Goal: Information Seeking & Learning: Understand process/instructions

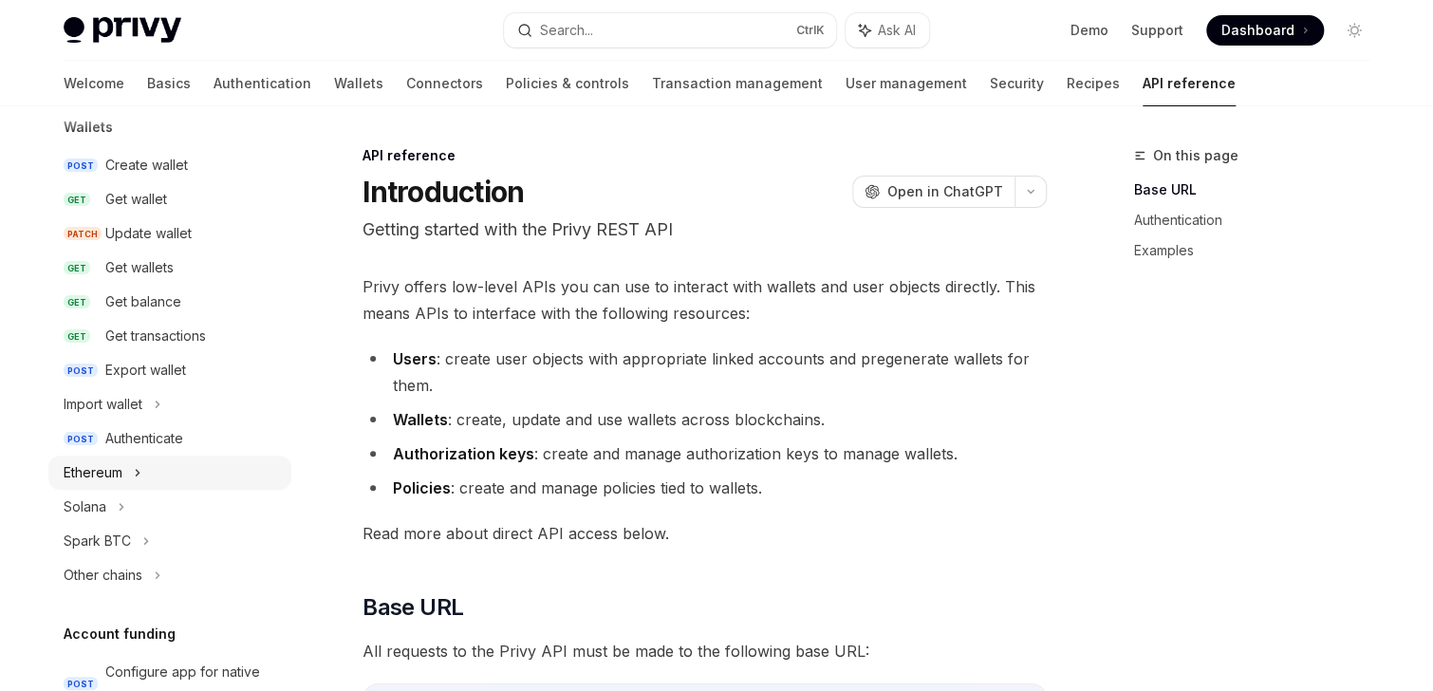
scroll to position [213, 0]
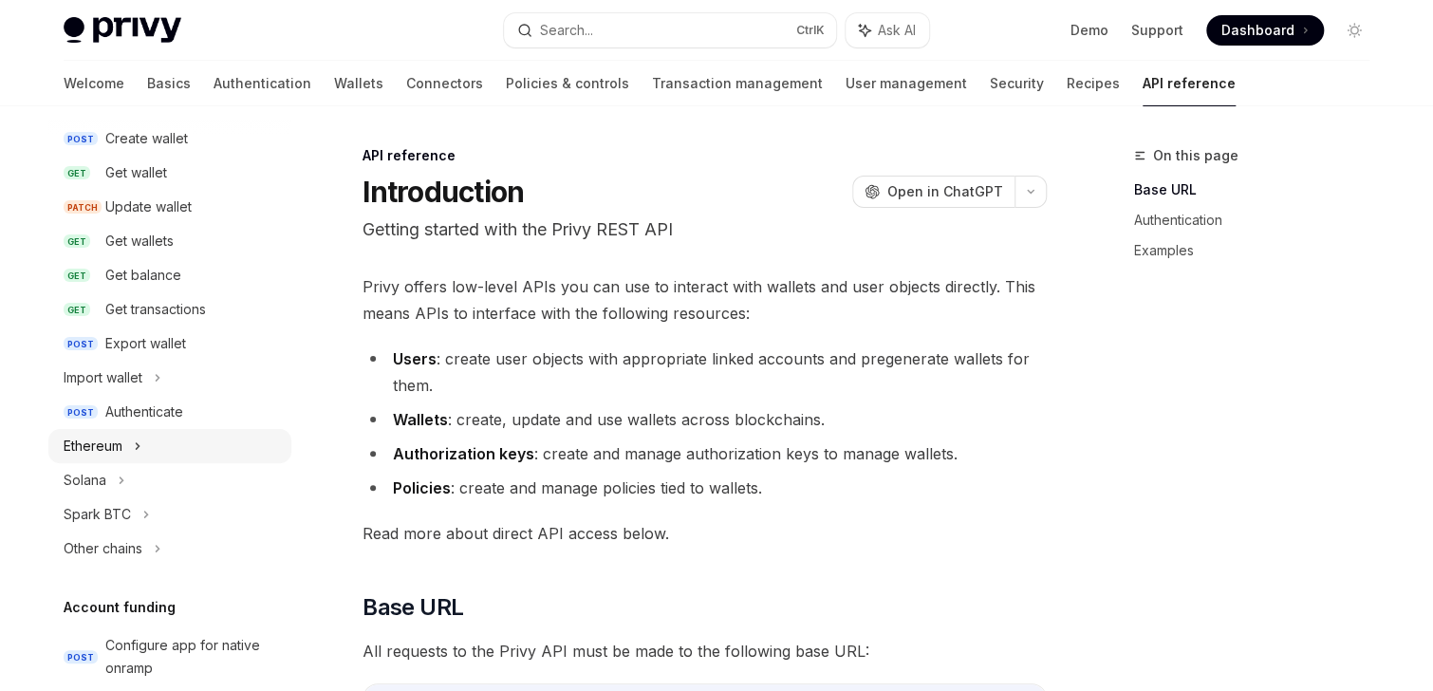
click at [118, 446] on div "Ethereum" at bounding box center [93, 446] width 59 height 23
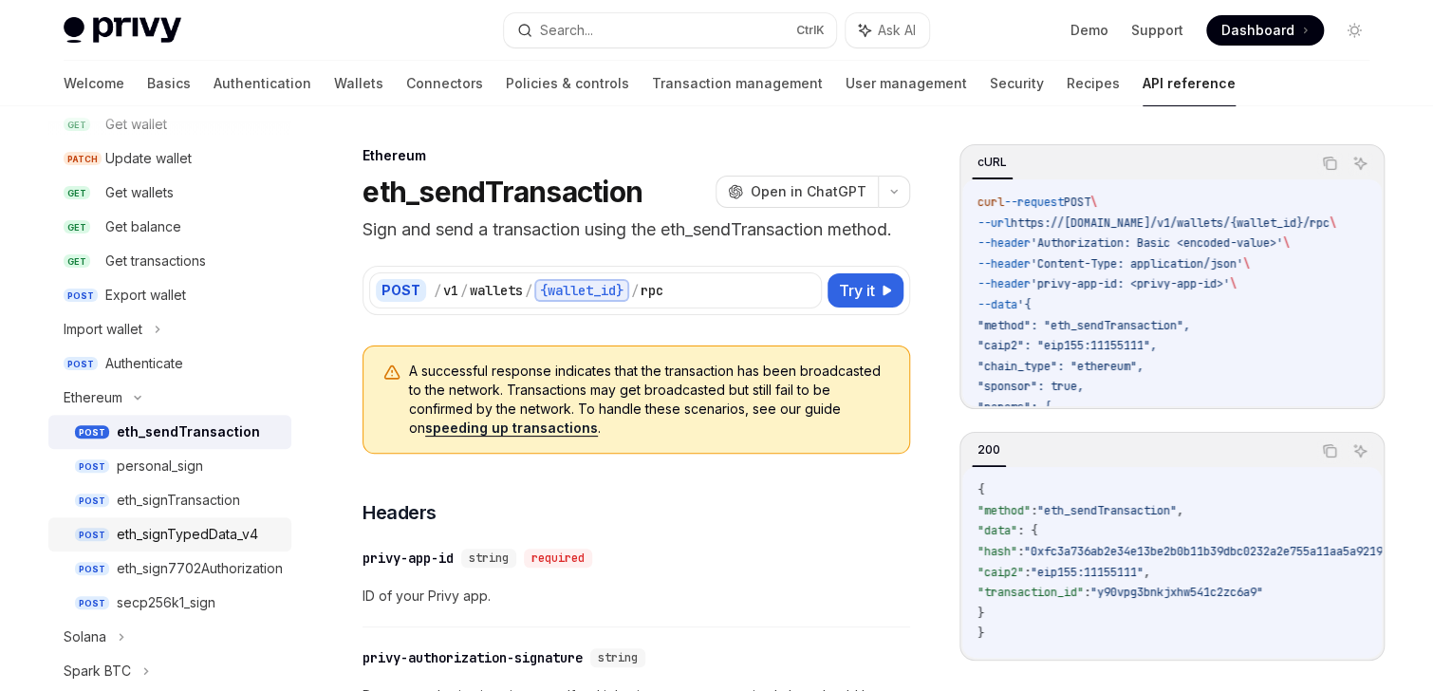
scroll to position [288, 0]
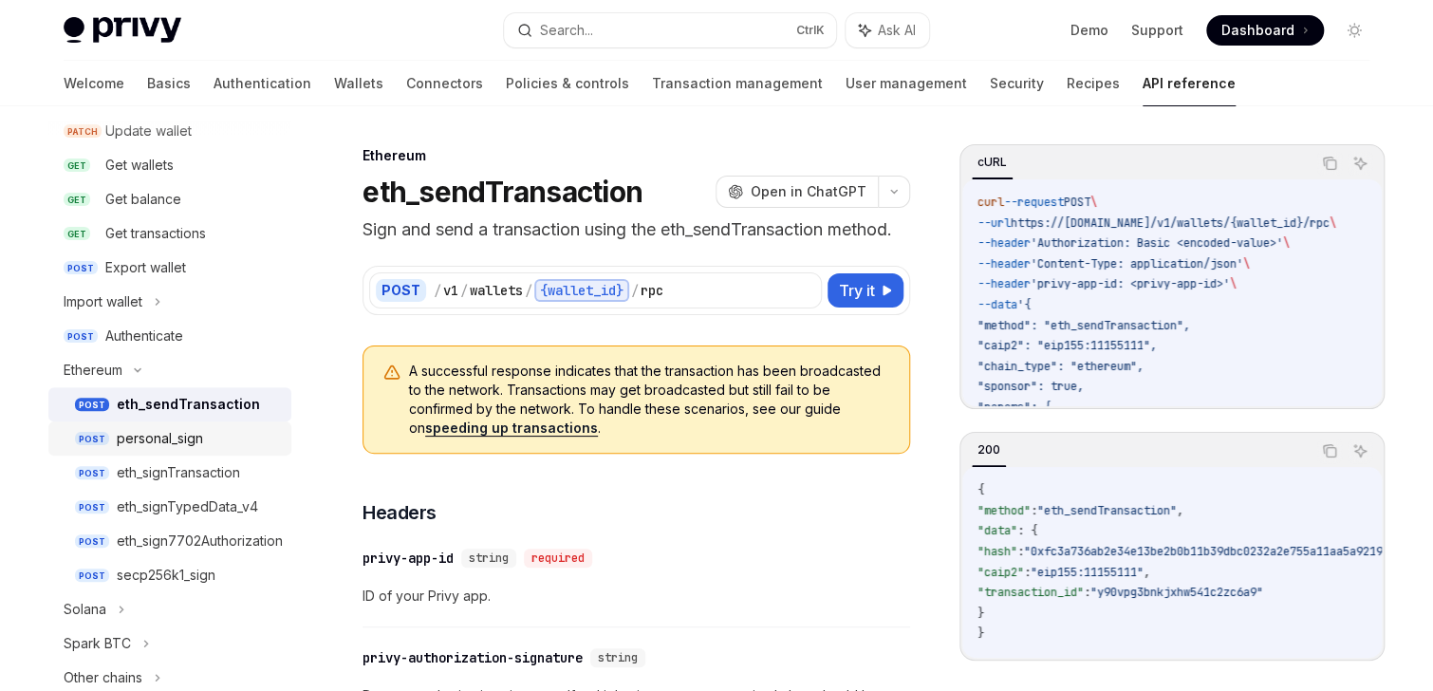
click at [156, 448] on div "personal_sign" at bounding box center [160, 438] width 86 height 23
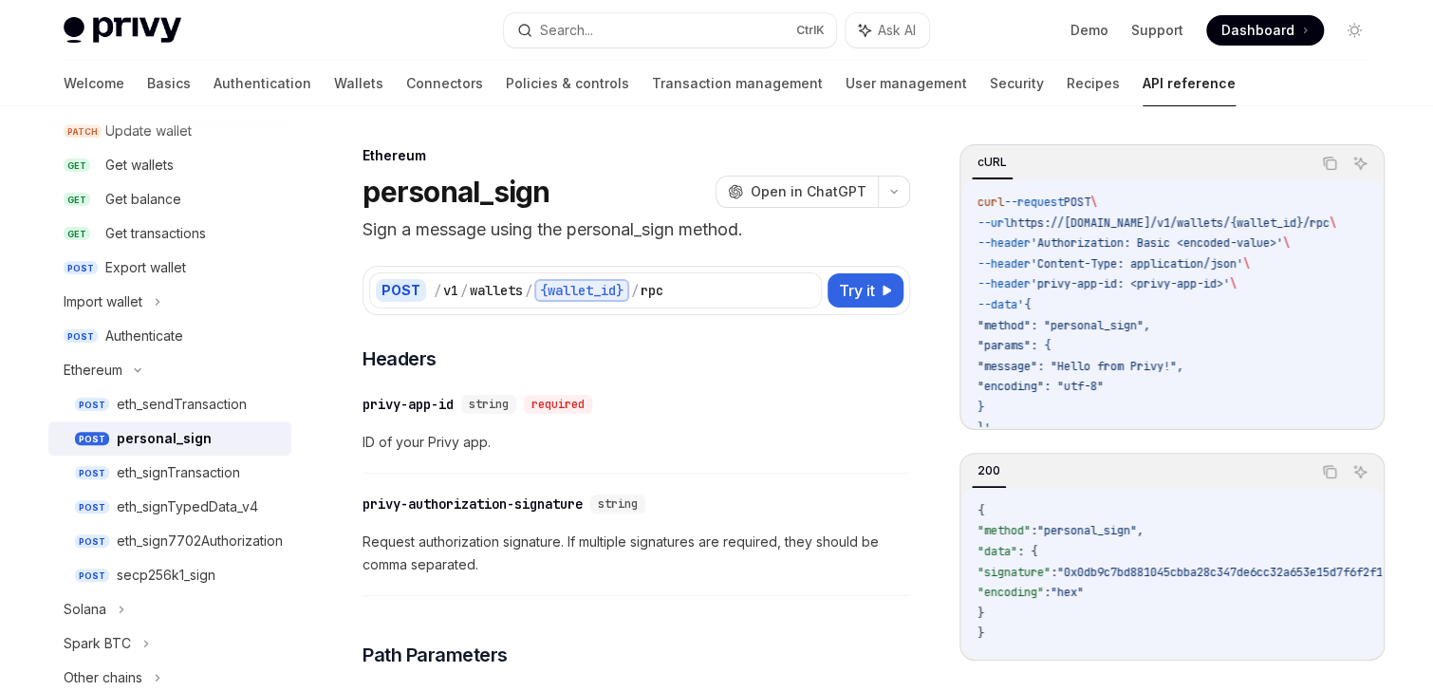
scroll to position [0, 38]
drag, startPoint x: 1031, startPoint y: 218, endPoint x: 1314, endPoint y: 224, distance: 282.8
click at [1314, 224] on span "--url https://[DOMAIN_NAME]/v1/wallets/{wallet_id}/rpc \" at bounding box center [1156, 222] width 359 height 15
copy span "https://[DOMAIN_NAME]/v1/wallets/{wallet_id}/rpc"
click at [155, 486] on link "POST eth_signTransaction" at bounding box center [169, 472] width 243 height 34
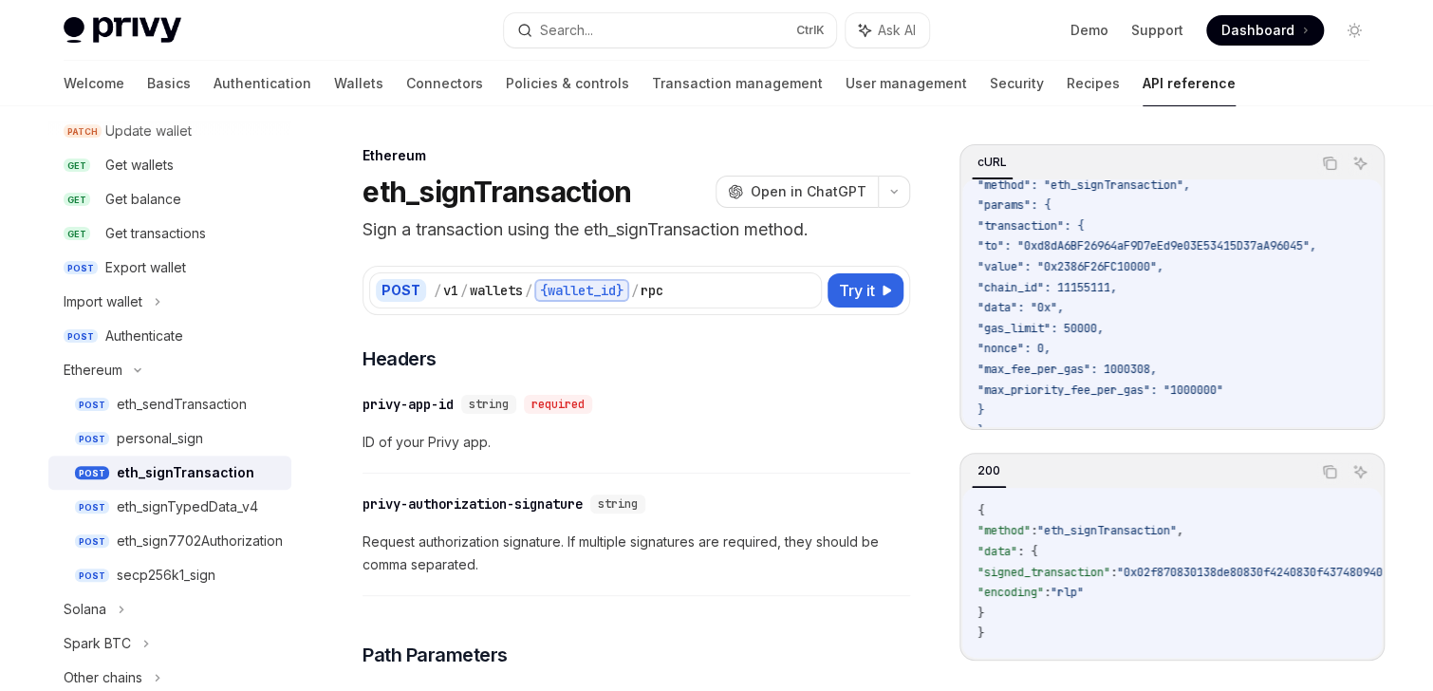
scroll to position [114, 0]
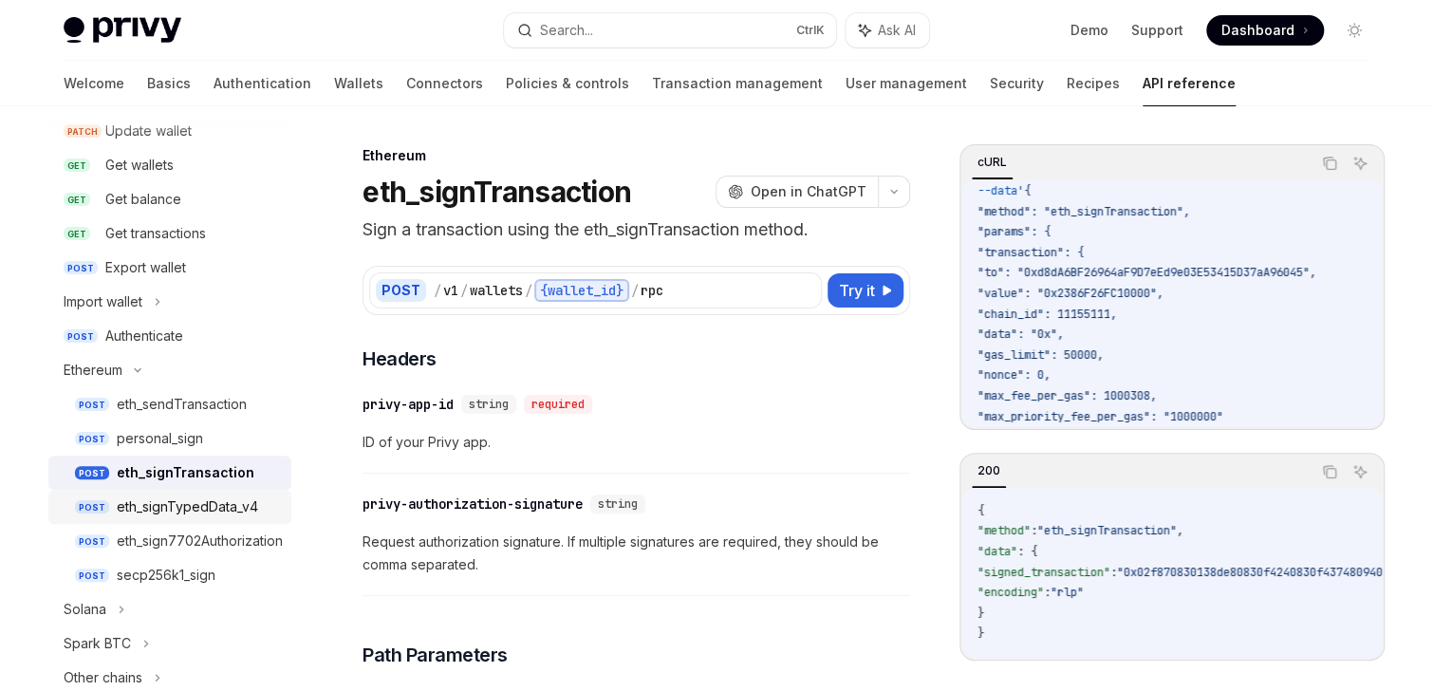
click at [163, 506] on div "eth_signTypedData_v4" at bounding box center [187, 506] width 141 height 23
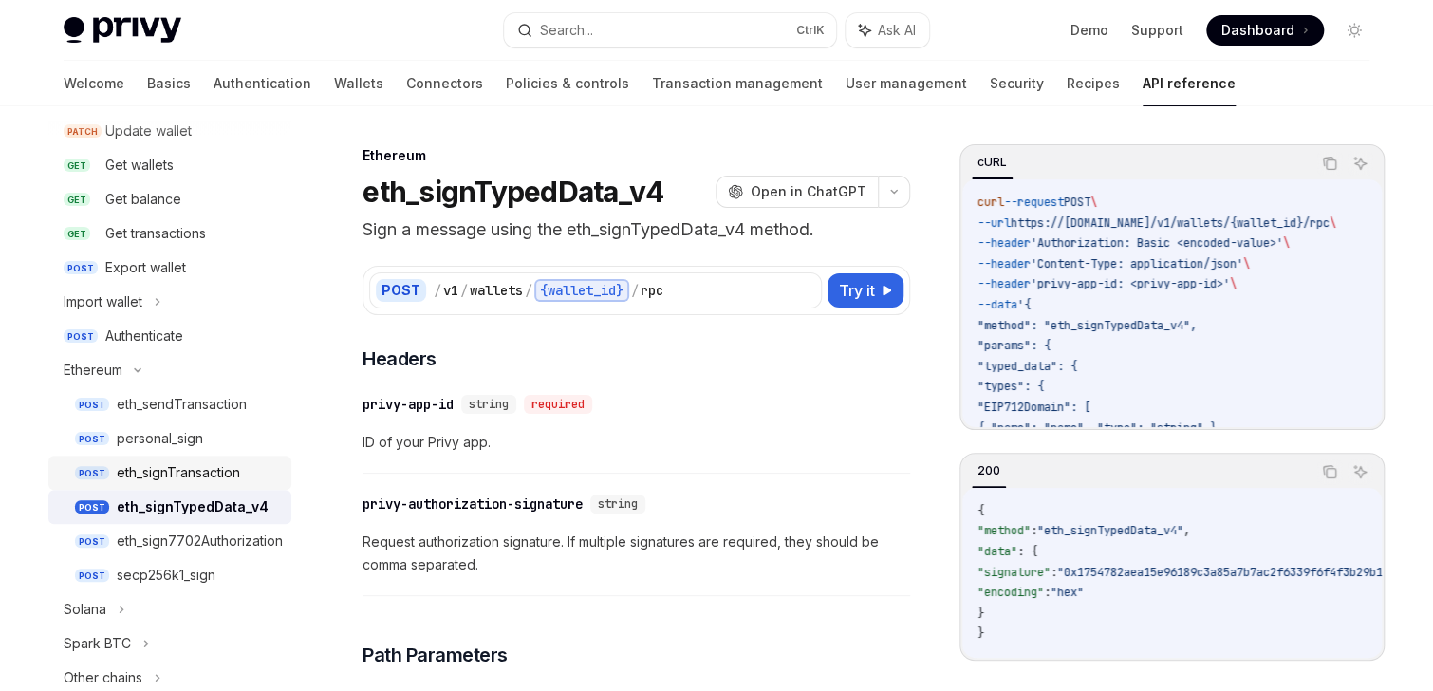
click at [169, 477] on div "eth_signTransaction" at bounding box center [178, 472] width 123 height 23
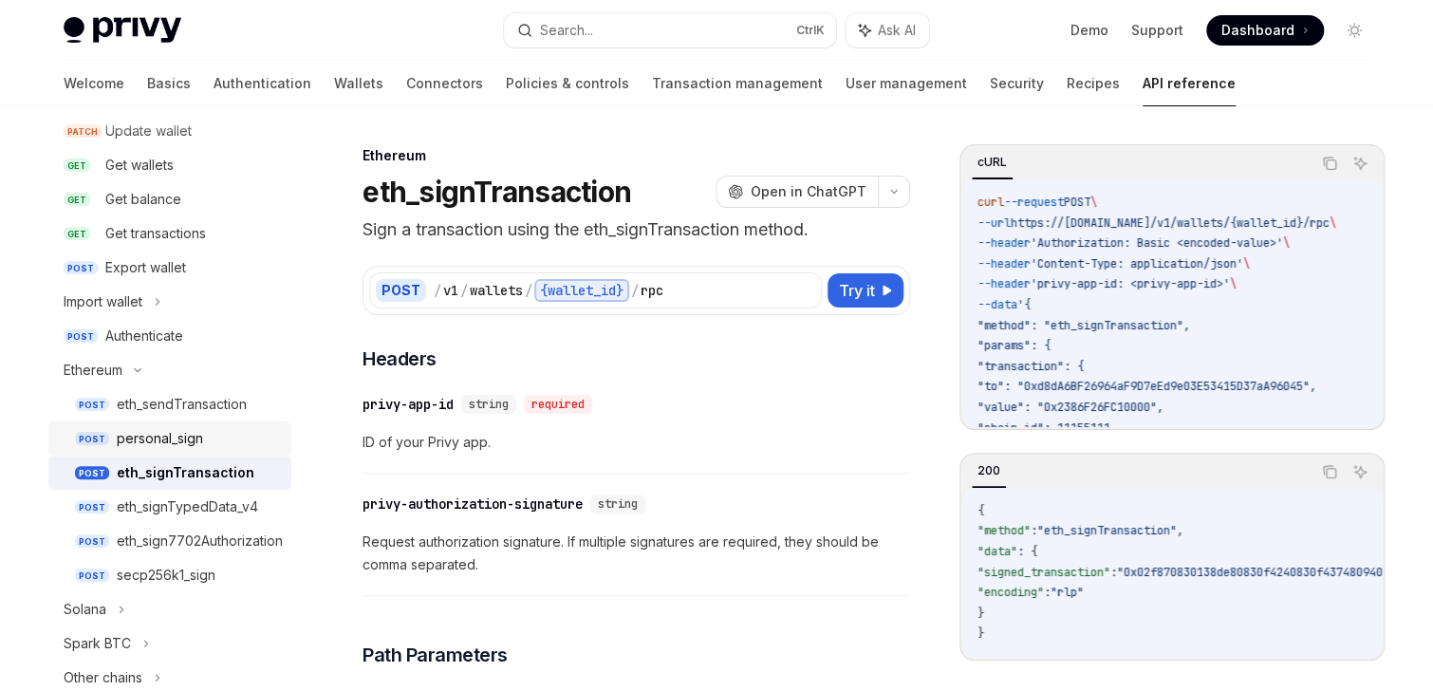
click at [187, 440] on div "personal_sign" at bounding box center [160, 438] width 86 height 23
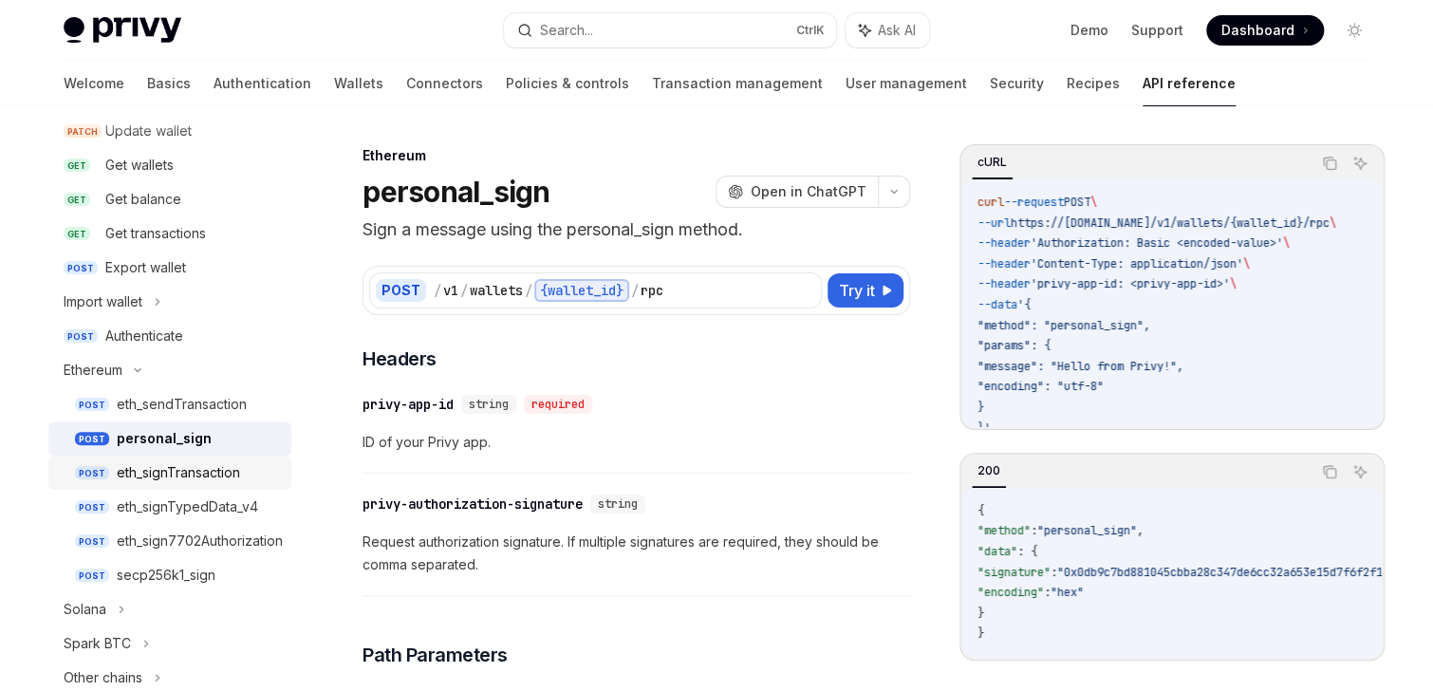
click at [176, 464] on div "eth_signTransaction" at bounding box center [178, 472] width 123 height 23
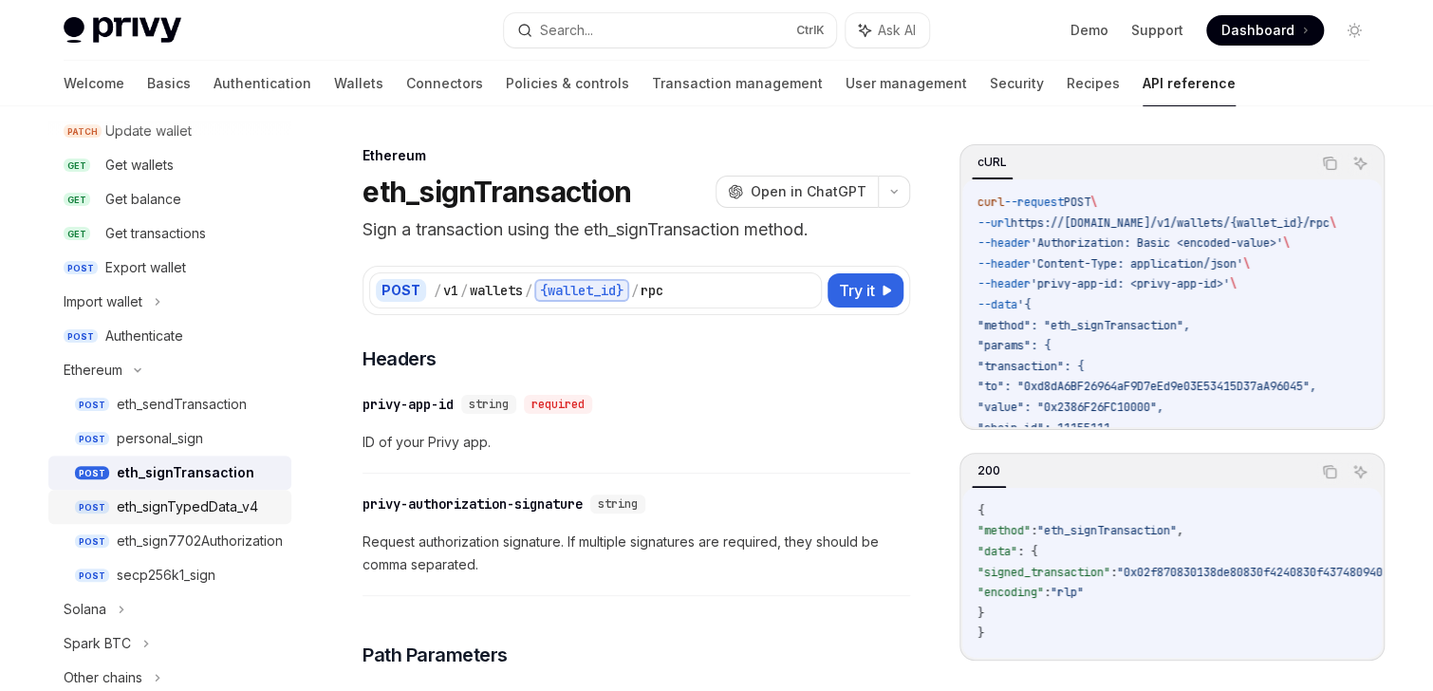
click at [176, 501] on div "eth_signTypedData_v4" at bounding box center [187, 506] width 141 height 23
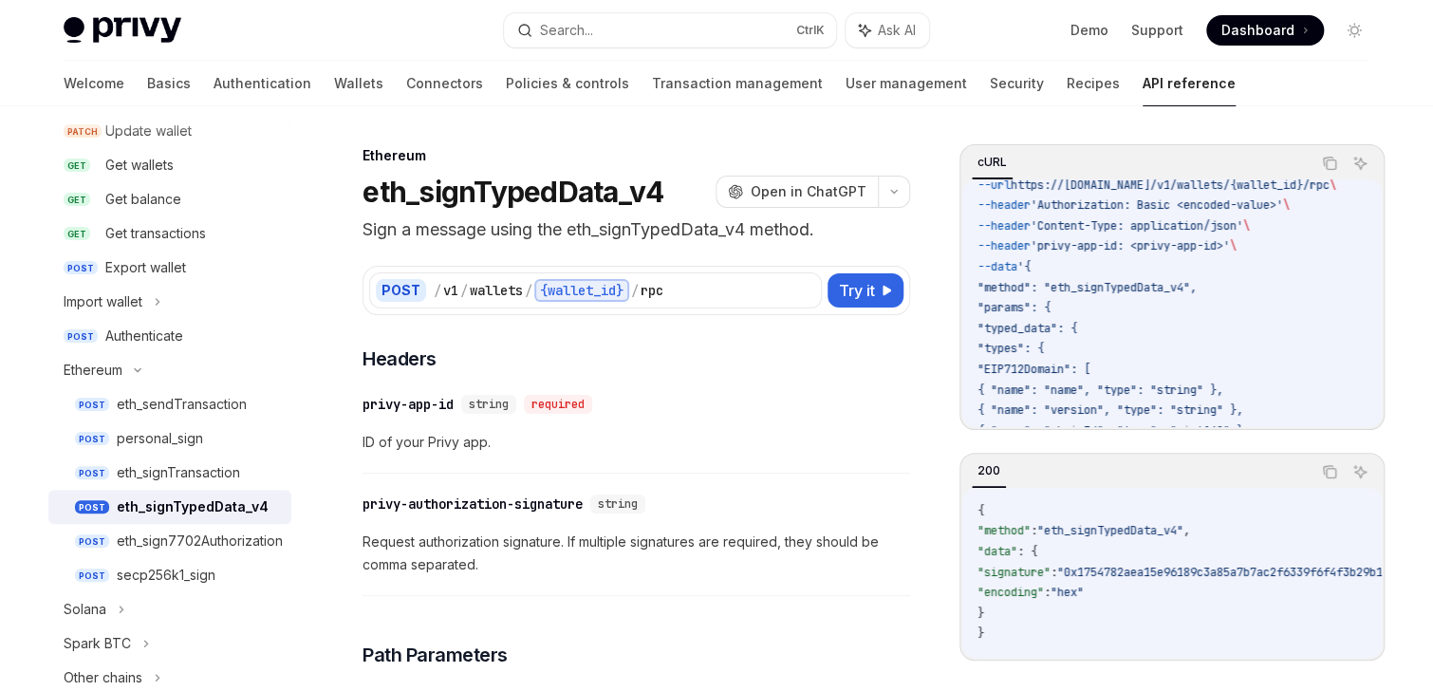
scroll to position [76, 0]
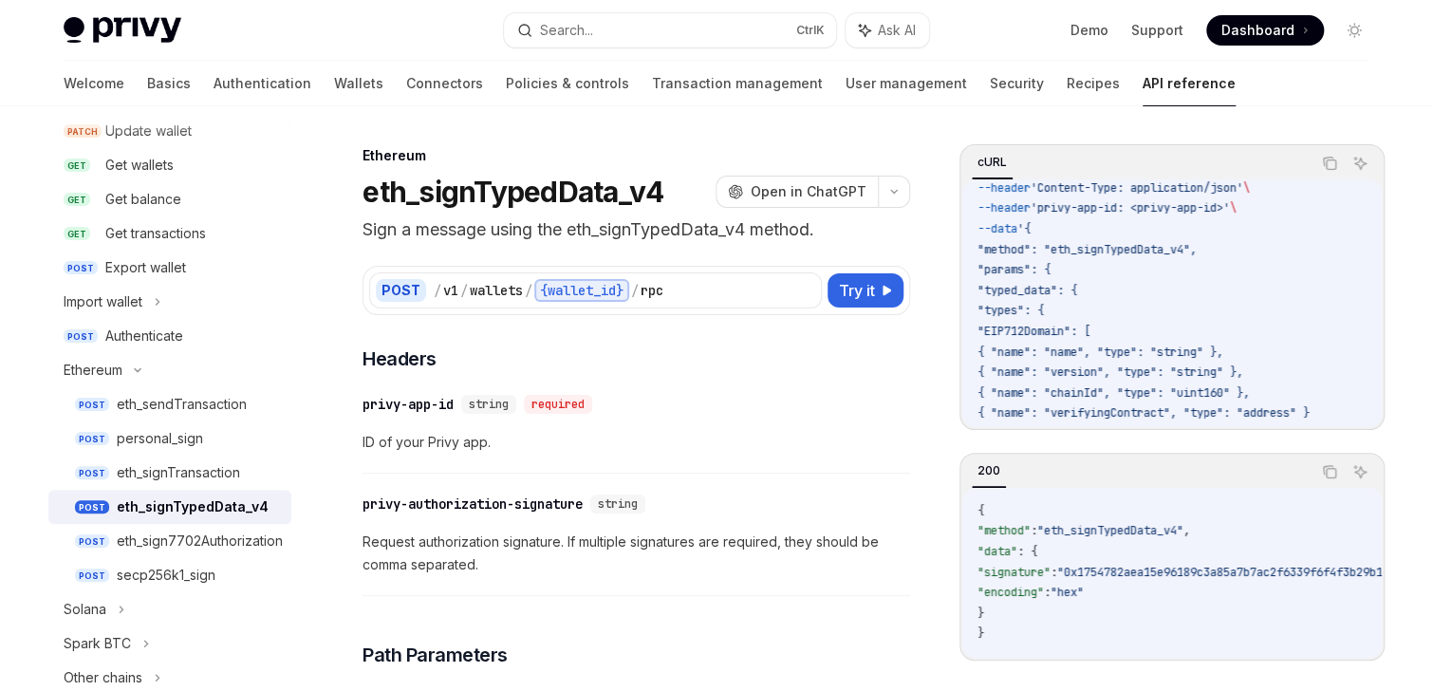
click at [1019, 243] on span ""method": "eth_signTypedData_v4"," at bounding box center [1086, 249] width 219 height 15
copy span "method"
click at [171, 448] on div "personal_sign" at bounding box center [160, 438] width 86 height 23
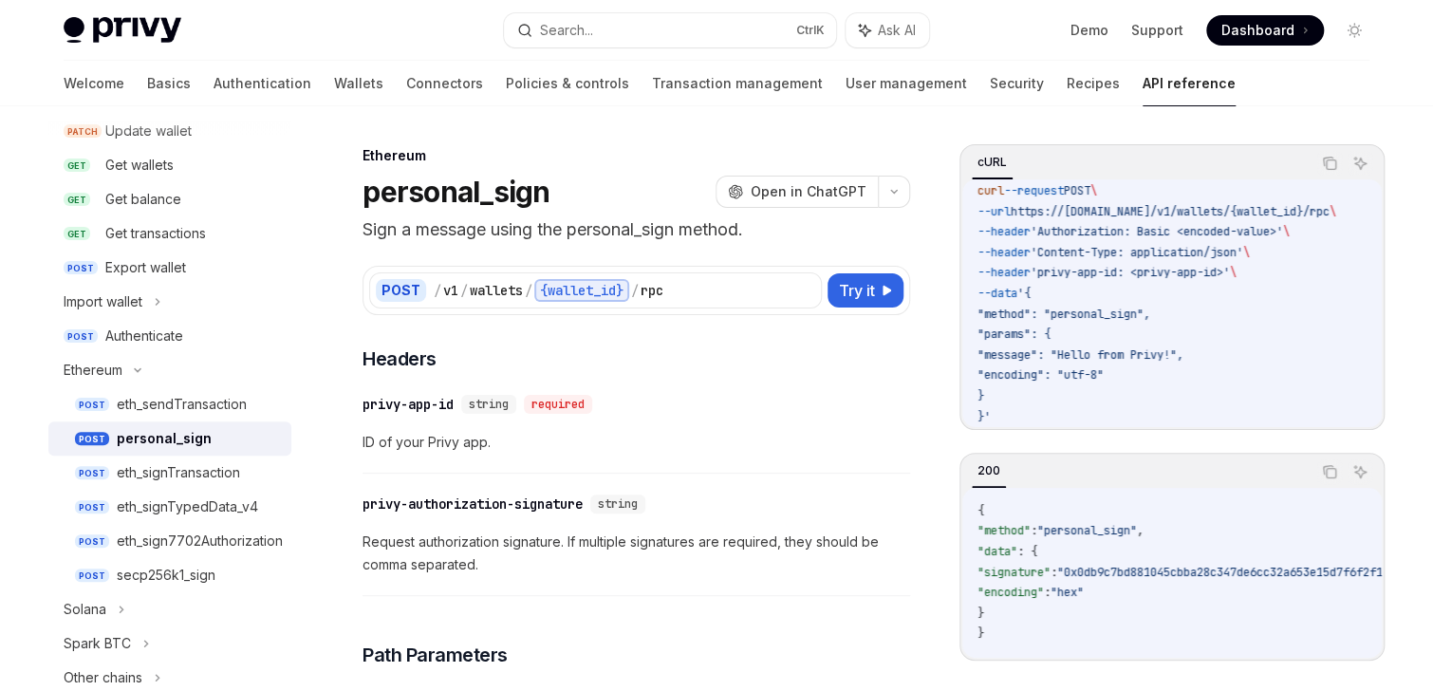
scroll to position [27, 0]
click at [1116, 306] on span ""method": "personal_sign"," at bounding box center [1063, 313] width 173 height 15
copy span "personal_sign"
click at [1018, 326] on span ""params": {" at bounding box center [1013, 333] width 73 height 15
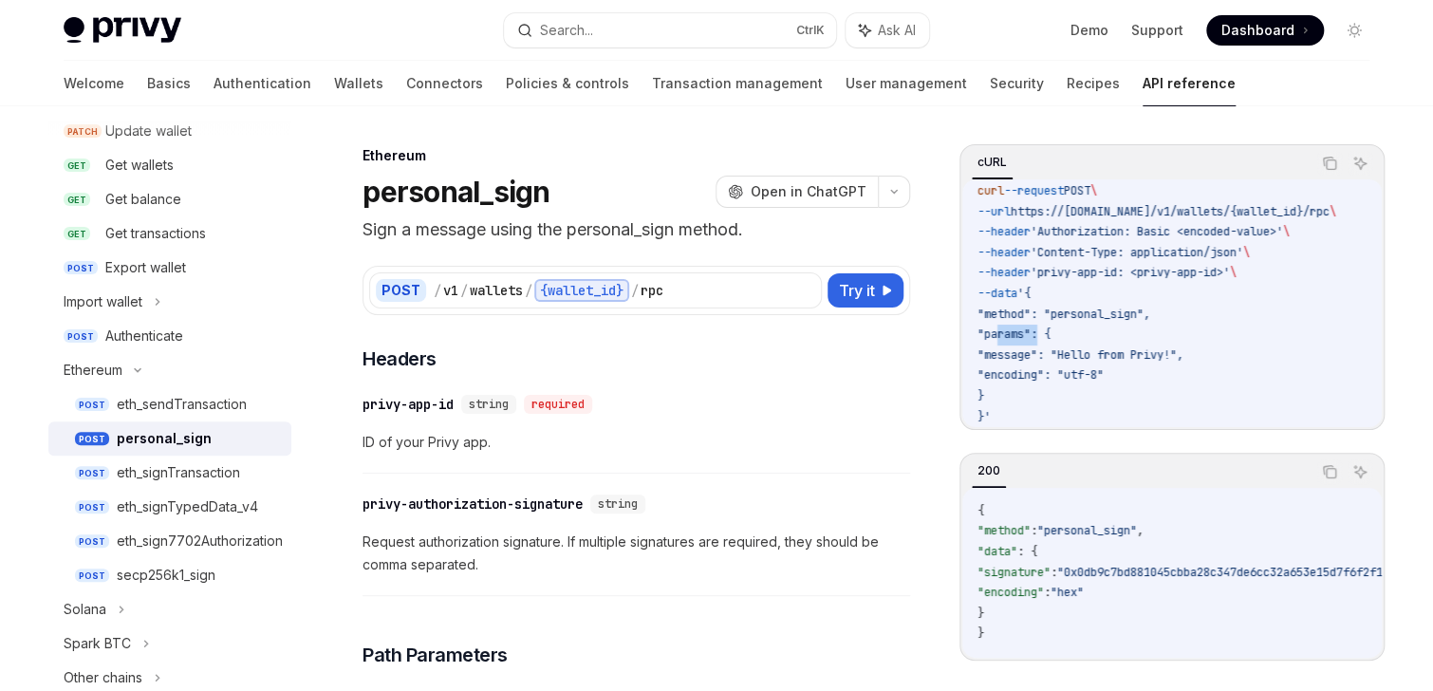
click at [1018, 326] on span ""params": {" at bounding box center [1013, 333] width 73 height 15
copy span "params"
click at [1024, 347] on span ""message": "Hello from Privy!"," at bounding box center [1080, 354] width 206 height 15
copy span "message"
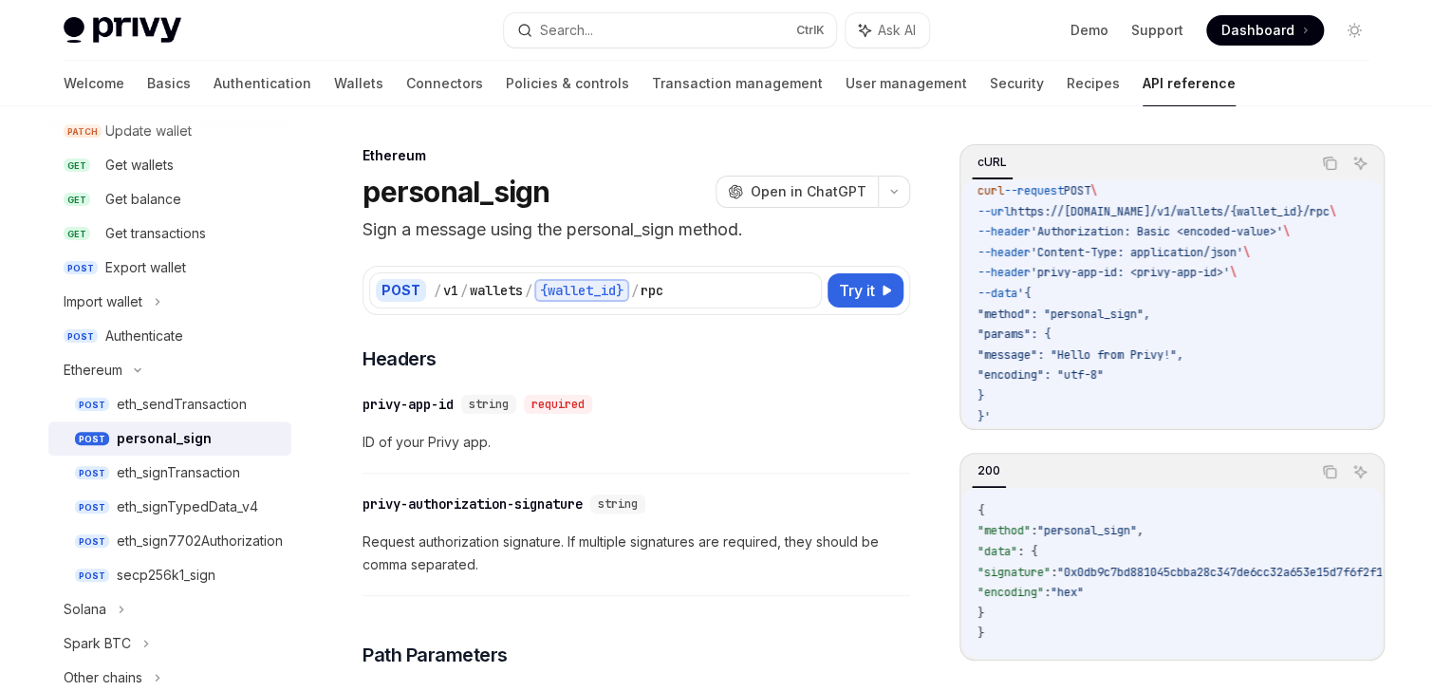
click at [1046, 367] on span ""encoding": "utf-8"" at bounding box center [1040, 374] width 126 height 15
copy span "encoding"
drag, startPoint x: 1135, startPoint y: 361, endPoint x: 1086, endPoint y: 349, distance: 49.7
click at [1088, 359] on code "curl --request POST \ --url https://[DOMAIN_NAME]/v1/wallets/{wallet_id}/rpc \ …" at bounding box center [1179, 304] width 404 height 246
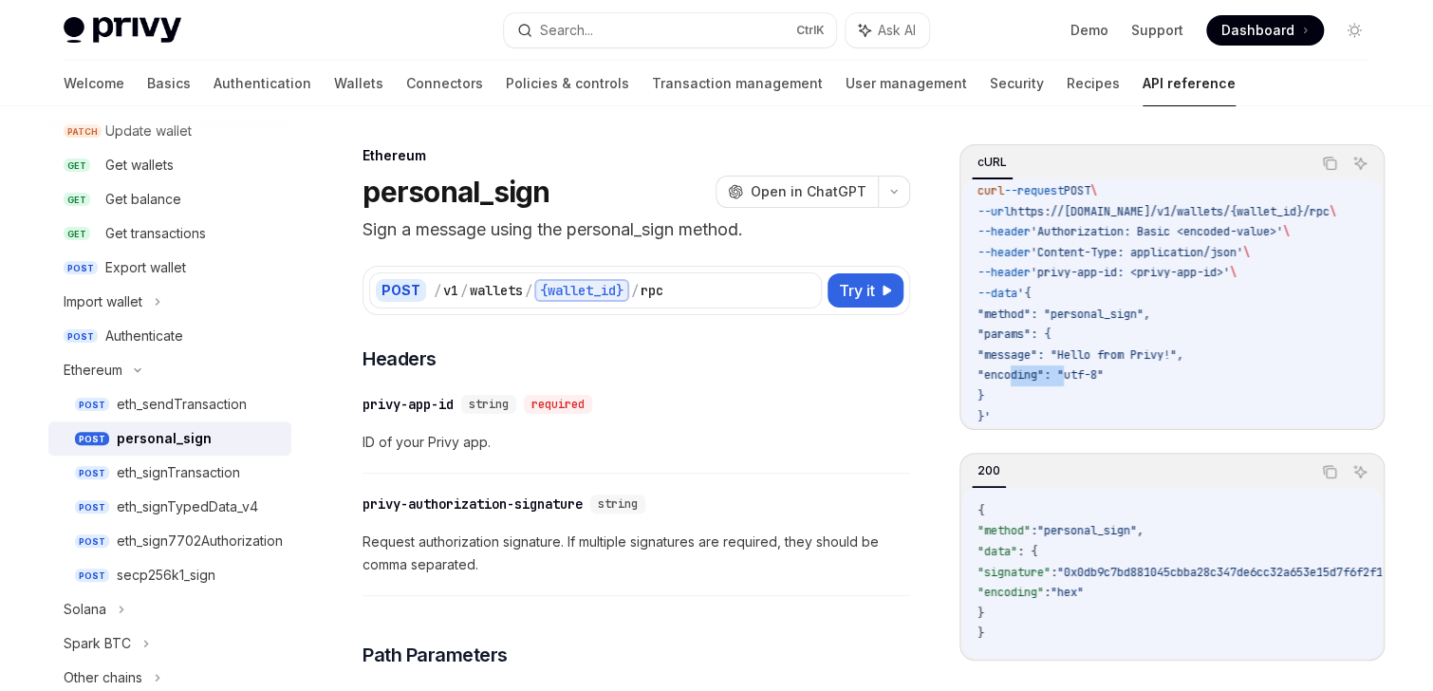
copy span ""utf-8""
click at [182, 474] on div "eth_signTransaction" at bounding box center [178, 472] width 123 height 23
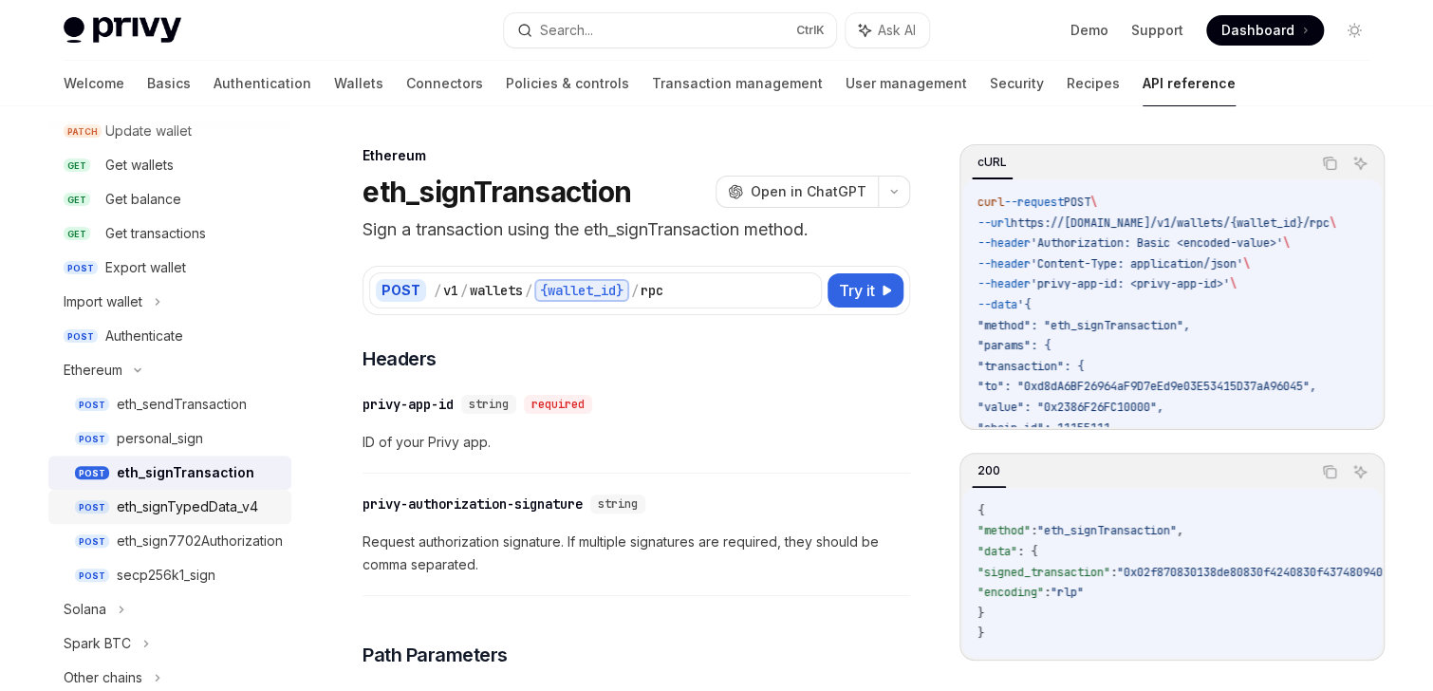
click at [192, 503] on div "eth_signTypedData_v4" at bounding box center [187, 506] width 141 height 23
type textarea "*"
